Goal: Find specific fact: Find specific fact

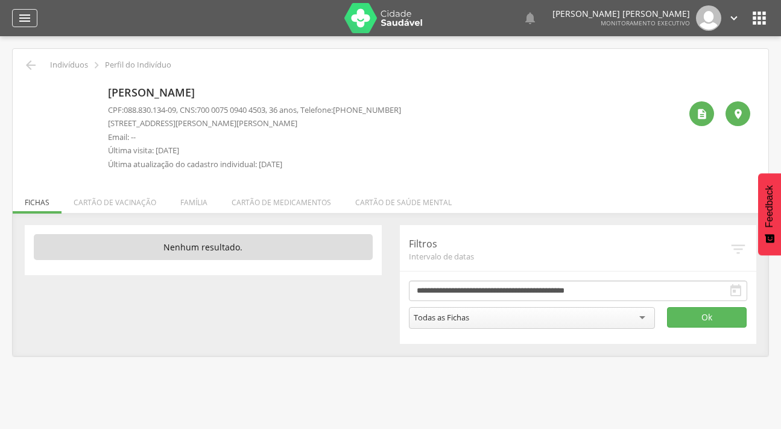
click at [19, 11] on icon "" at bounding box center [24, 18] width 14 height 14
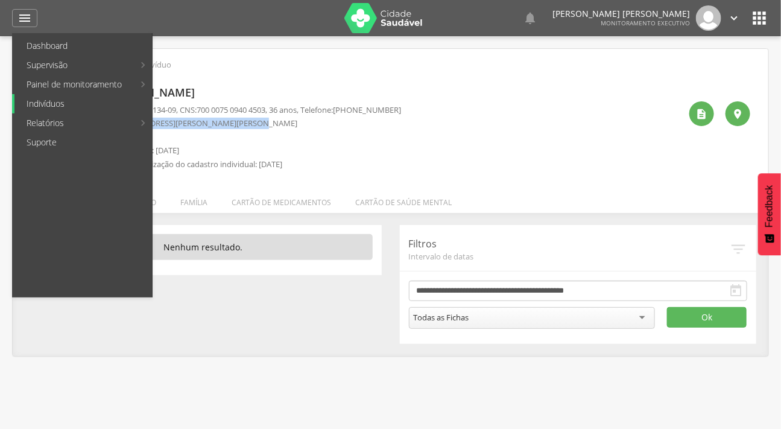
click at [46, 100] on link "Indivíduos" at bounding box center [83, 103] width 138 height 19
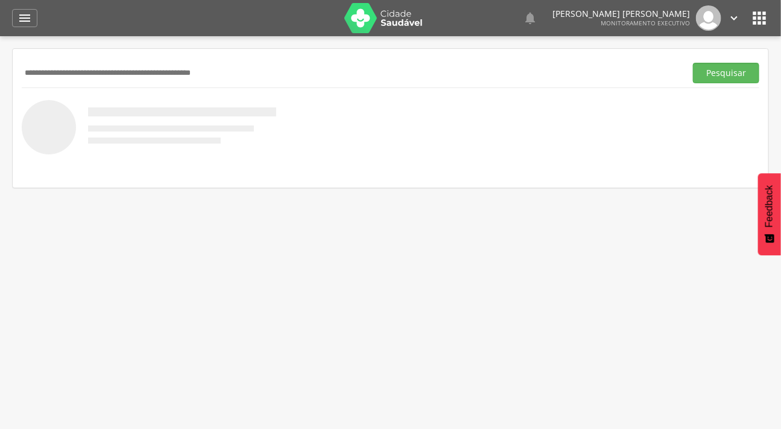
click at [62, 61] on div "Pesquisar" at bounding box center [391, 73] width 738 height 30
click at [56, 84] on div "Pesquisar" at bounding box center [391, 73] width 738 height 30
click at [57, 69] on input "text" at bounding box center [351, 73] width 659 height 21
paste input "**********"
type input "**********"
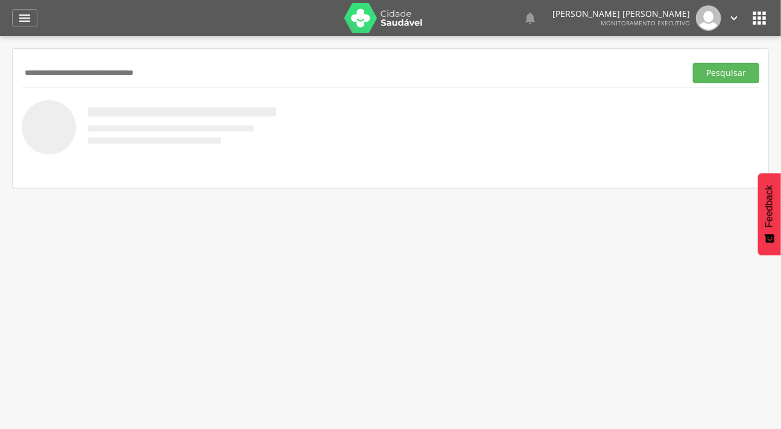
click at [693, 63] on button "Pesquisar" at bounding box center [726, 73] width 66 height 21
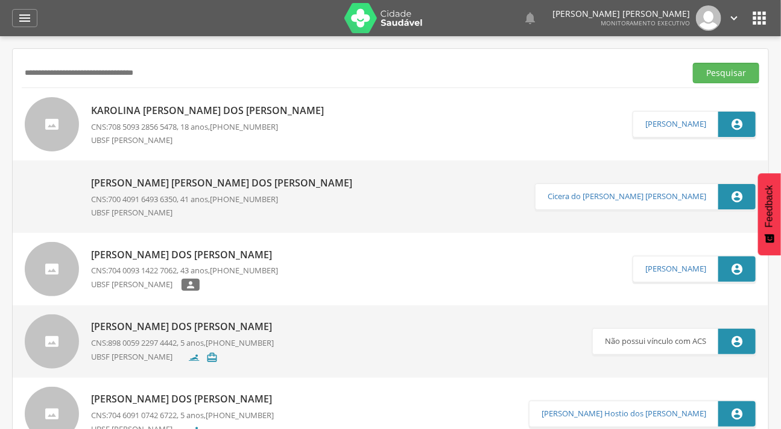
click at [63, 112] on div at bounding box center [52, 124] width 54 height 54
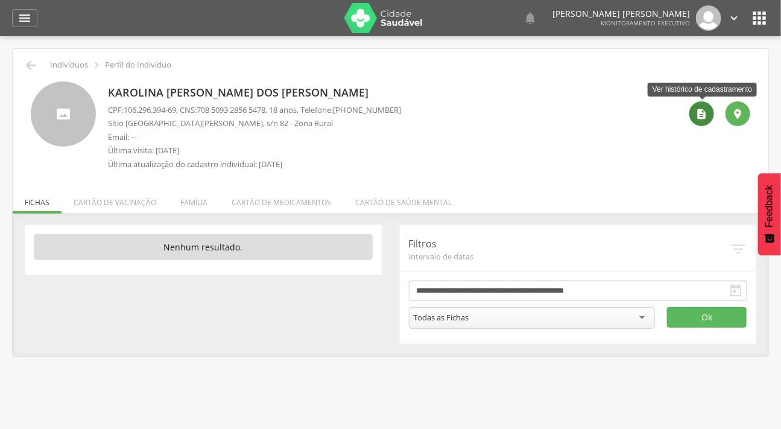
click at [714, 112] on div "" at bounding box center [702, 113] width 25 height 25
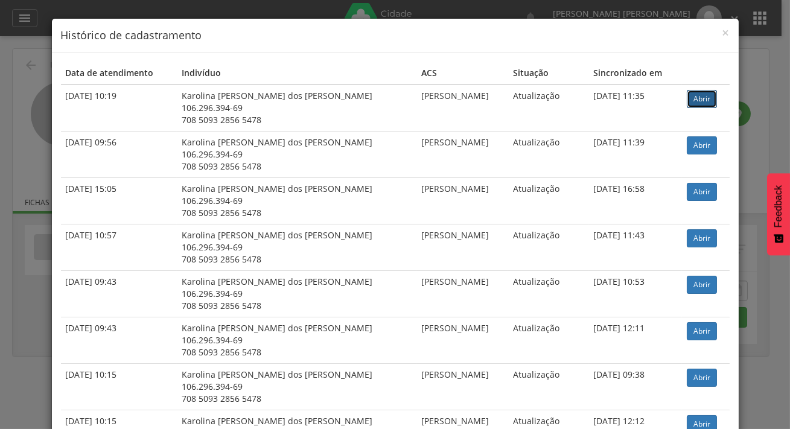
click at [687, 100] on link "Abrir" at bounding box center [702, 99] width 30 height 18
click at [722, 31] on span "×" at bounding box center [725, 32] width 7 height 17
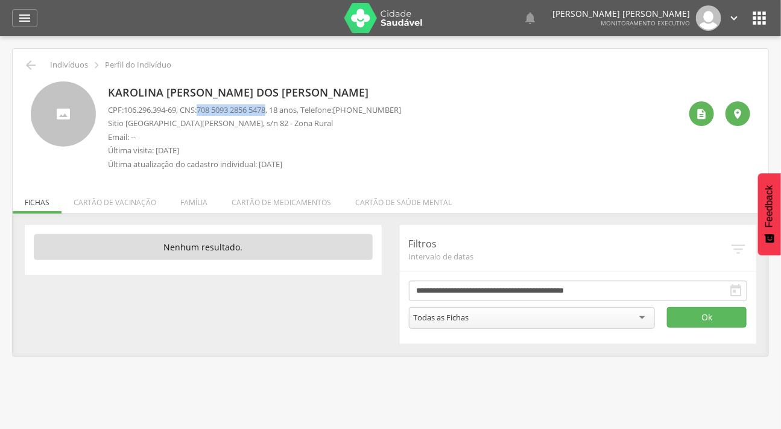
drag, startPoint x: 277, startPoint y: 110, endPoint x: 205, endPoint y: 104, distance: 72.6
click at [205, 104] on span "708 5093 2856 5478" at bounding box center [231, 109] width 69 height 11
copy span "708 5093 2856 5478"
click at [28, 17] on icon "" at bounding box center [24, 18] width 14 height 14
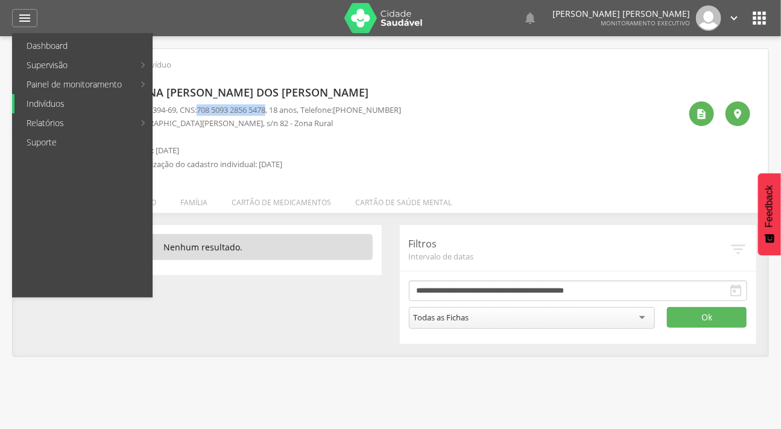
click at [60, 104] on link "Indivíduos" at bounding box center [83, 103] width 138 height 19
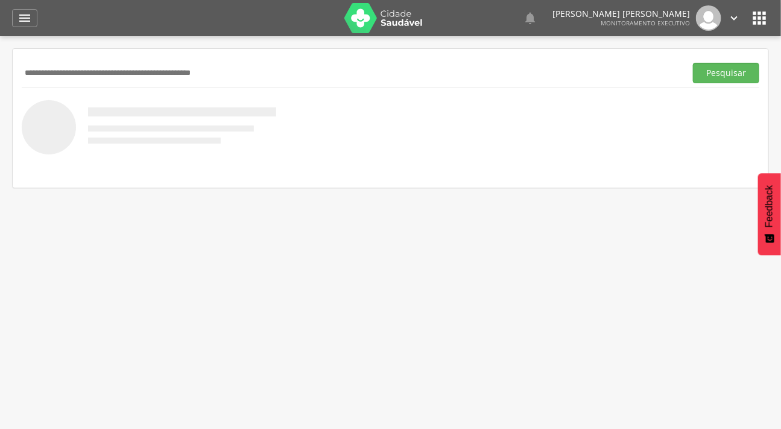
click at [77, 78] on input "text" at bounding box center [351, 73] width 659 height 21
click at [127, 73] on input "text" at bounding box center [351, 73] width 659 height 21
type input "**********"
click at [693, 63] on button "Pesquisar" at bounding box center [726, 73] width 66 height 21
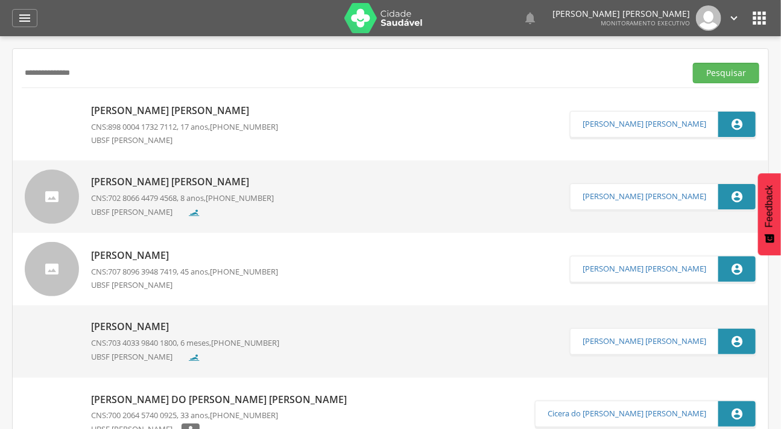
click at [143, 112] on p "[PERSON_NAME] [PERSON_NAME]" at bounding box center [184, 111] width 187 height 14
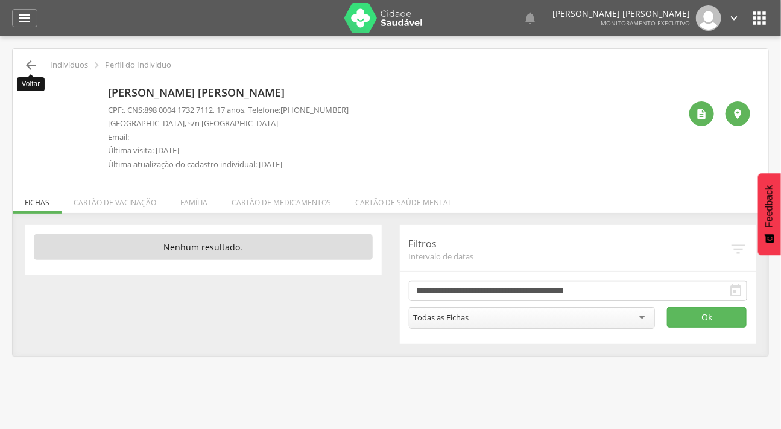
click at [24, 62] on icon "" at bounding box center [31, 65] width 14 height 14
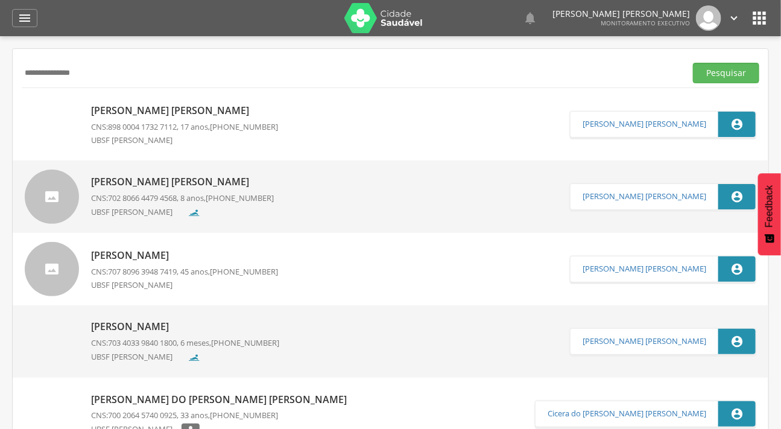
drag, startPoint x: 115, startPoint y: 75, endPoint x: 19, endPoint y: 79, distance: 96.0
click at [24, 80] on input "**********" at bounding box center [351, 73] width 659 height 21
click at [133, 74] on input "text" at bounding box center [351, 73] width 659 height 21
click at [159, 72] on input "text" at bounding box center [351, 73] width 659 height 21
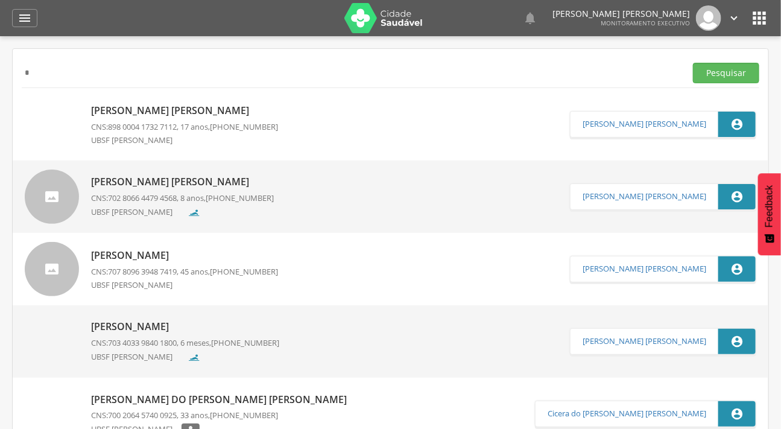
type input "*"
click at [137, 104] on p "[PERSON_NAME] [PERSON_NAME]" at bounding box center [184, 111] width 187 height 14
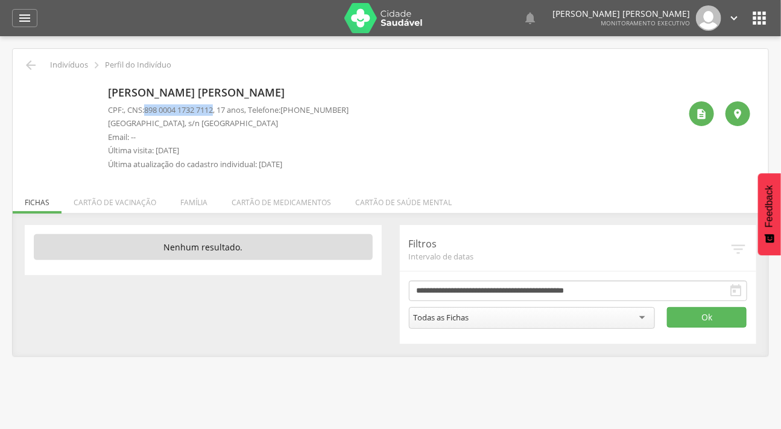
drag, startPoint x: 221, startPoint y: 111, endPoint x: 150, endPoint y: 110, distance: 70.6
click at [150, 110] on span "898 0004 1732 7112" at bounding box center [178, 109] width 69 height 11
copy span "898 0004 1732 7112"
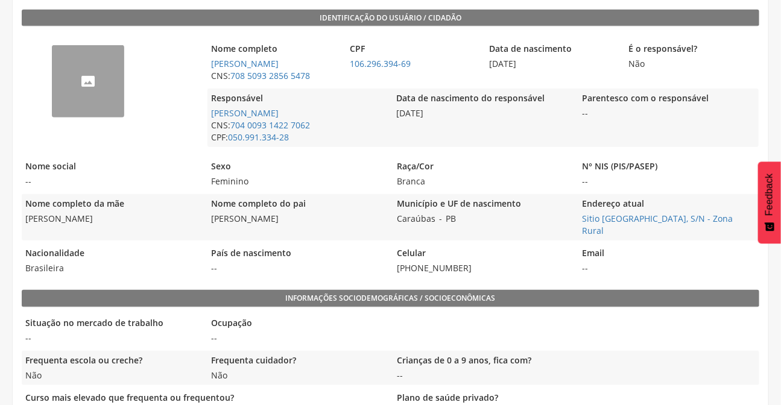
scroll to position [384, 0]
